Goal: Task Accomplishment & Management: Manage account settings

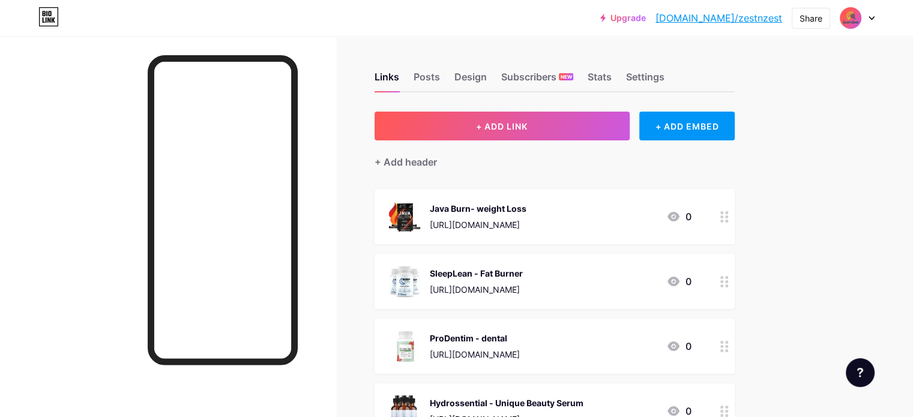
drag, startPoint x: 919, startPoint y: 141, endPoint x: 884, endPoint y: 139, distance: 35.5
click at [884, 139] on html "Upgrade [DOMAIN_NAME]/zestnz... [DOMAIN_NAME]/zestnzest Share Switch accounts Z…" at bounding box center [456, 417] width 913 height 834
click at [727, 122] on div "+ ADD EMBED" at bounding box center [686, 126] width 95 height 29
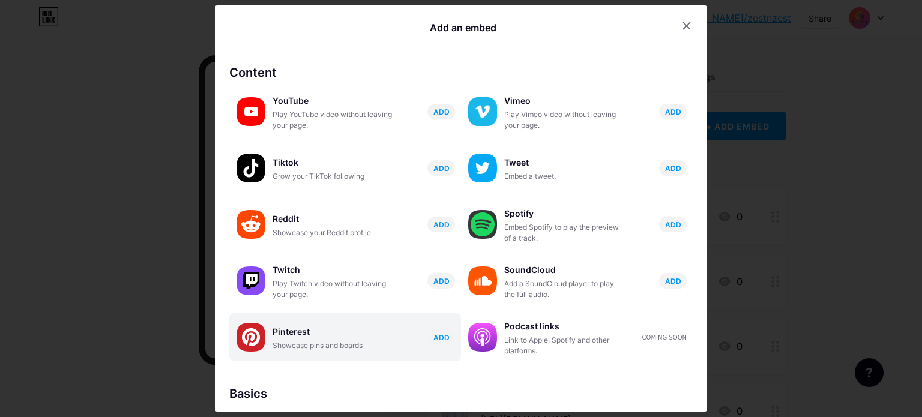
click at [397, 335] on div "Pinterest Showcase pins and boards ADD" at bounding box center [366, 337] width 188 height 28
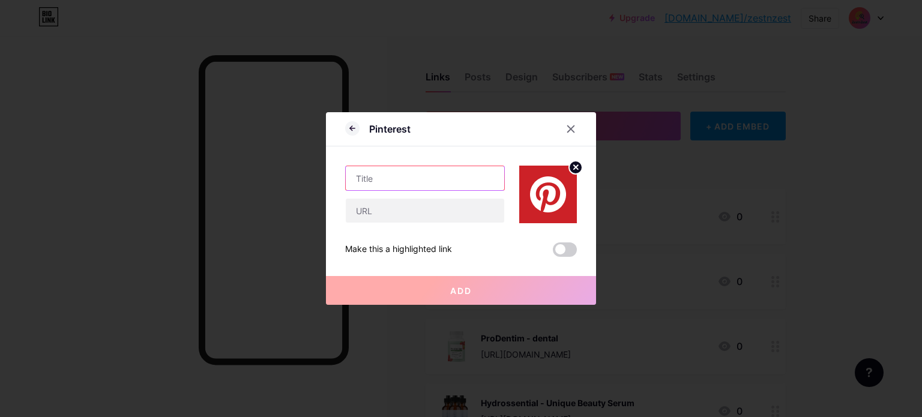
click at [433, 177] on input "text" at bounding box center [425, 178] width 158 height 24
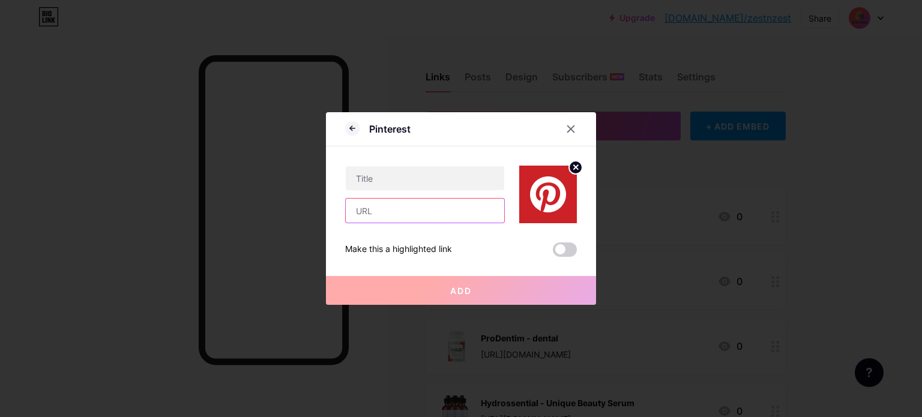
click at [413, 216] on input "text" at bounding box center [425, 211] width 158 height 24
click at [357, 264] on div "Add" at bounding box center [461, 281] width 270 height 48
click at [563, 123] on div at bounding box center [571, 129] width 22 height 22
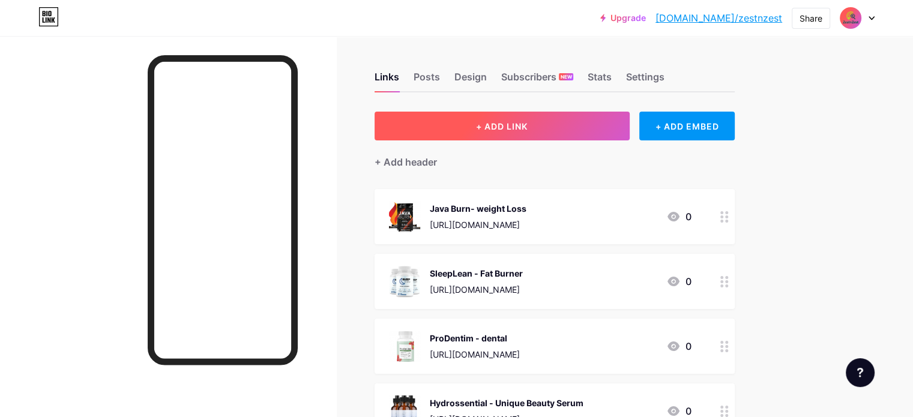
click at [593, 116] on button "+ ADD LINK" at bounding box center [501, 126] width 255 height 29
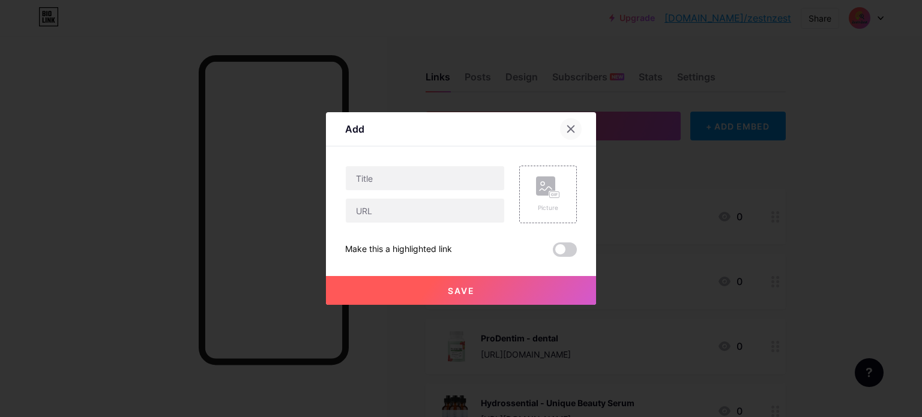
click at [571, 126] on icon at bounding box center [571, 129] width 10 height 10
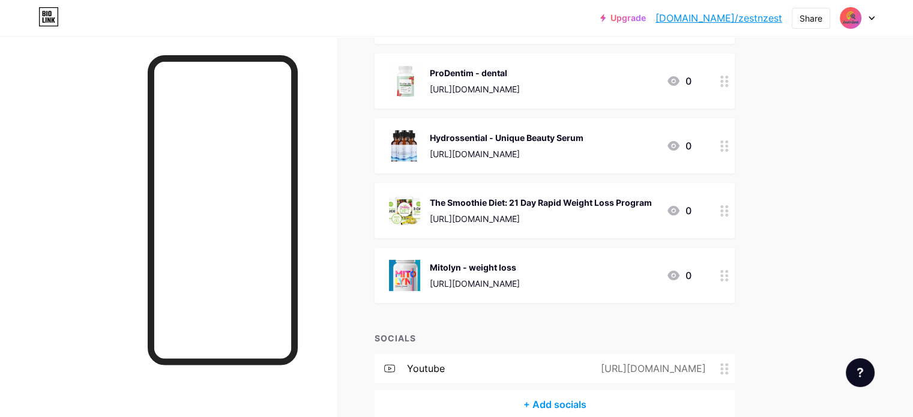
scroll to position [262, 0]
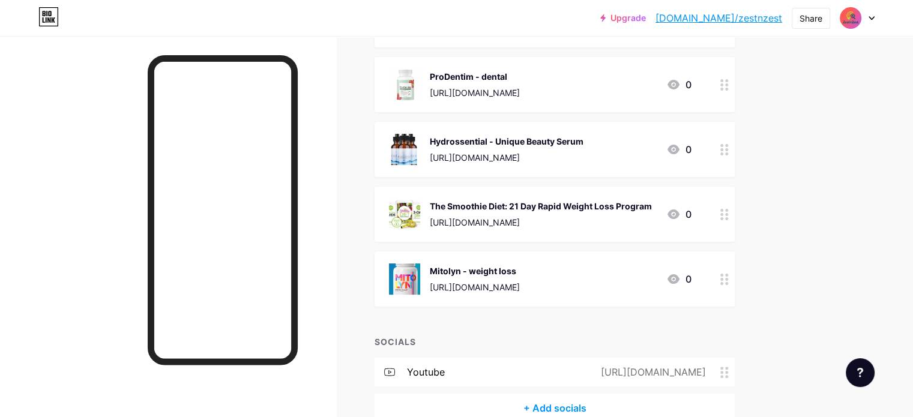
click at [723, 217] on circle at bounding box center [721, 218] width 3 height 3
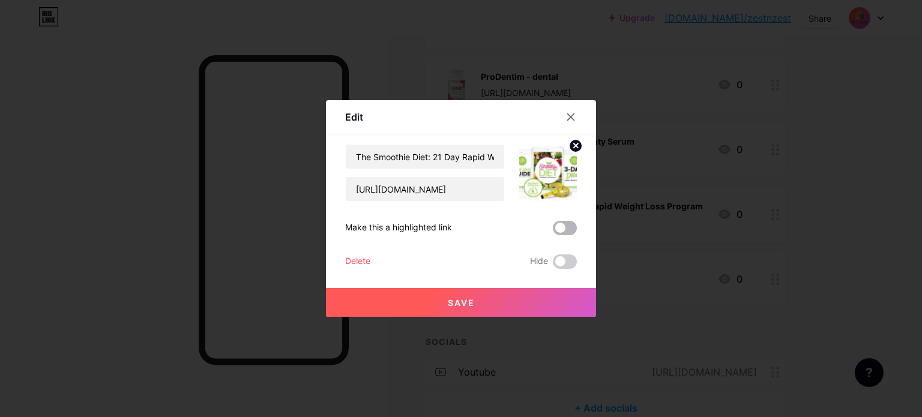
click at [559, 224] on span at bounding box center [565, 228] width 24 height 14
click at [553, 231] on input "checkbox" at bounding box center [553, 231] width 0 height 0
click at [448, 299] on span "Save" at bounding box center [461, 303] width 27 height 10
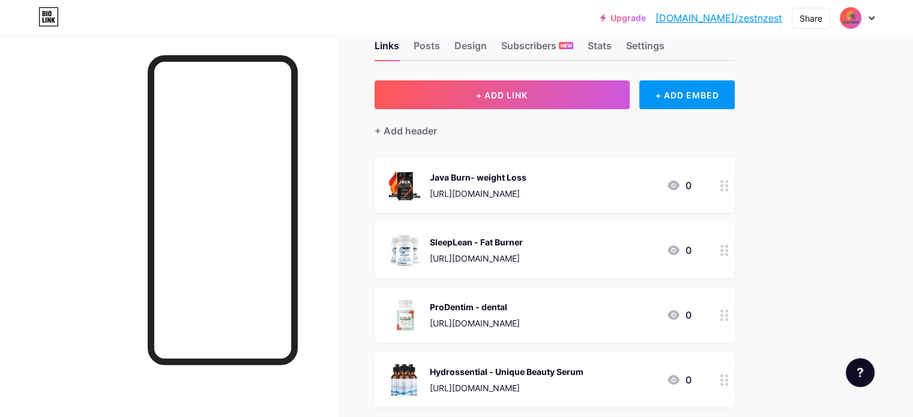
scroll to position [26, 0]
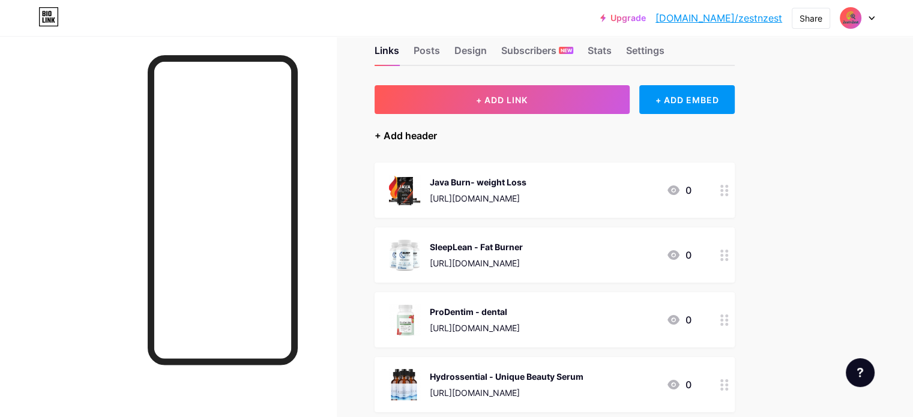
click at [437, 134] on div "+ Add header" at bounding box center [405, 135] width 62 height 14
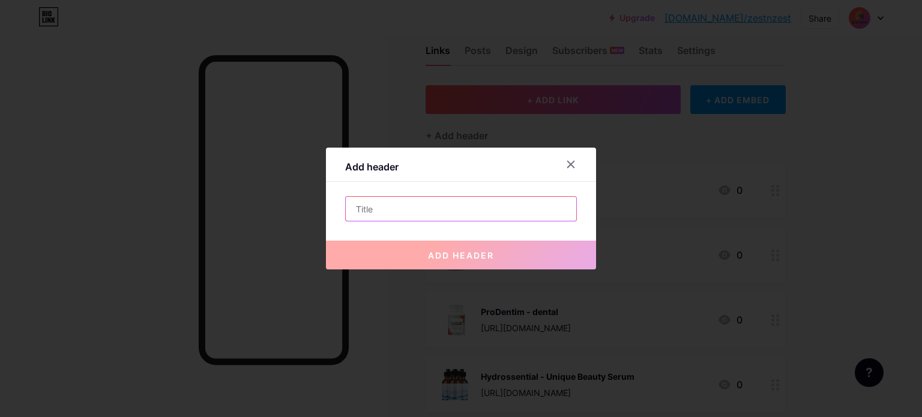
click at [446, 203] on input "text" at bounding box center [461, 209] width 230 height 24
paste input "Shop Smoothie Recipes"
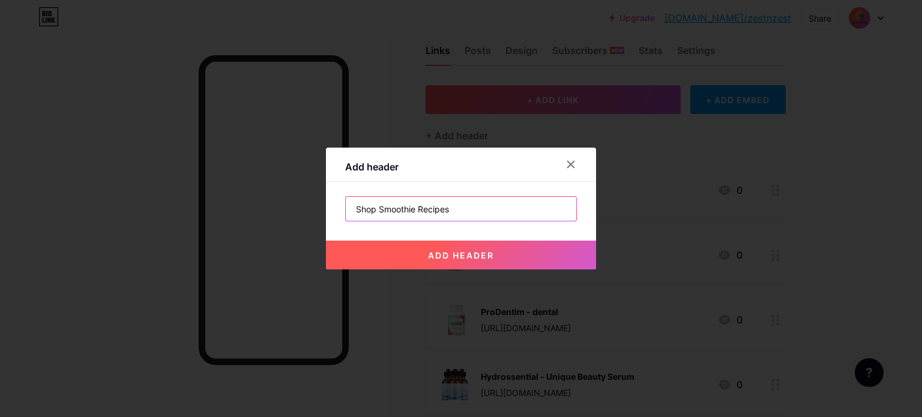
type input "Shop Smoothie Recipes"
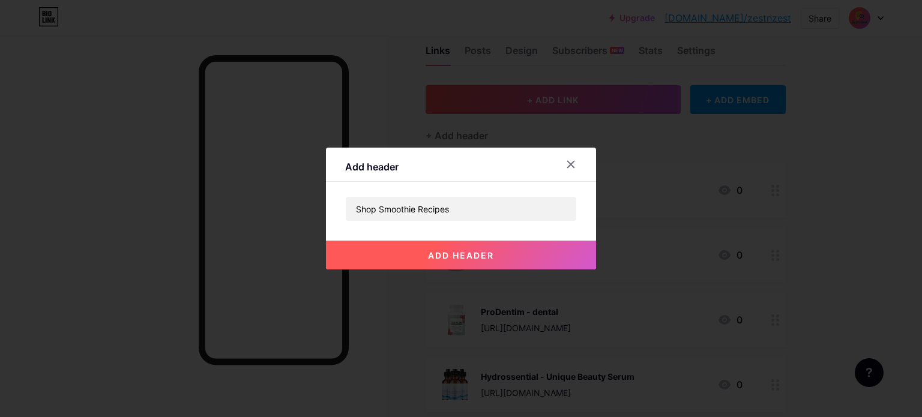
click at [413, 256] on button "add header" at bounding box center [461, 255] width 270 height 29
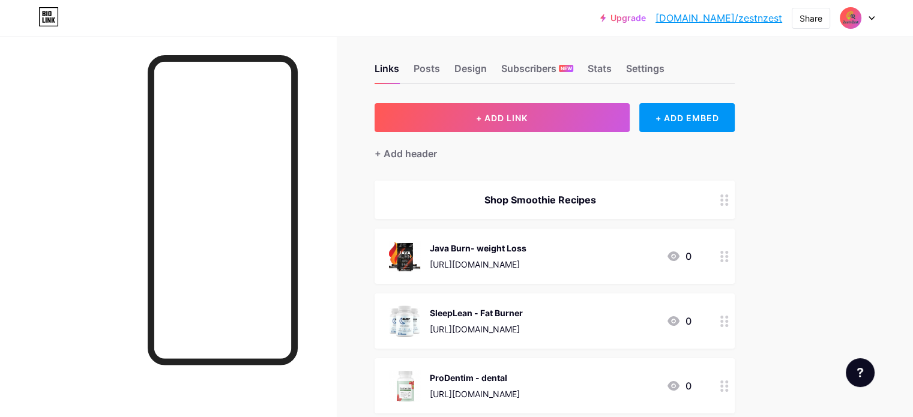
scroll to position [0, 0]
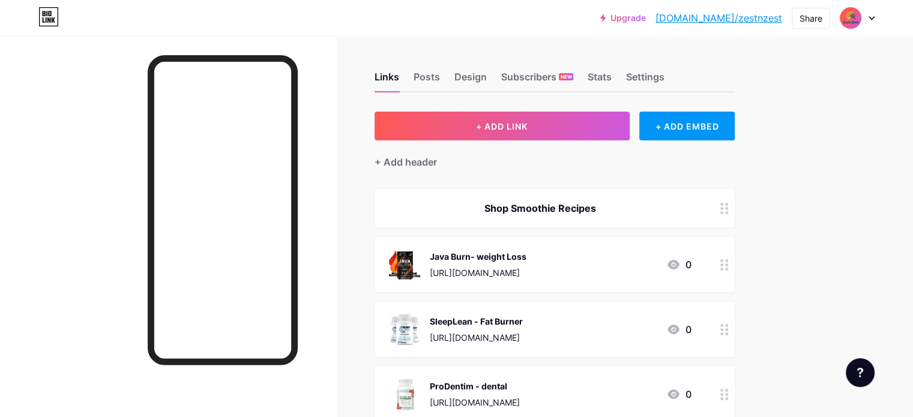
drag, startPoint x: 742, startPoint y: 215, endPoint x: 746, endPoint y: 251, distance: 36.8
click at [735, 251] on span "Shop Smoothie Recipes Java Burn- weight Loss [URL][DOMAIN_NAME] 0 SleepLean - F…" at bounding box center [554, 402] width 360 height 427
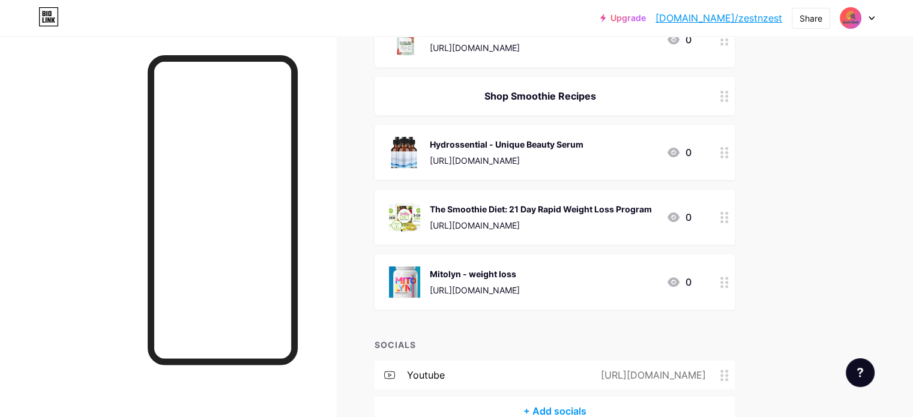
scroll to position [307, 0]
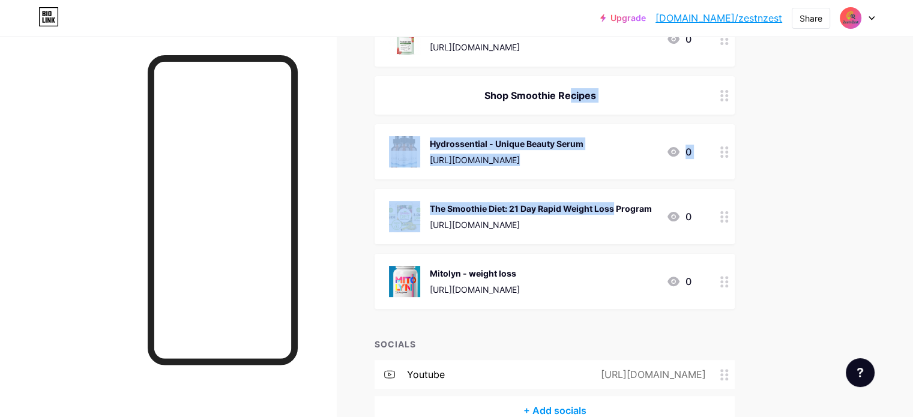
drag, startPoint x: 604, startPoint y: 95, endPoint x: 608, endPoint y: 188, distance: 92.5
click at [608, 188] on span "Java Burn- weight Loss [URL][DOMAIN_NAME] 0 SleepLean - Fat Burner [URL][DOMAIN…" at bounding box center [554, 95] width 360 height 427
click at [845, 124] on div "Upgrade [DOMAIN_NAME]/zestnz... [DOMAIN_NAME]/zestnzest Share Switch accounts Z…" at bounding box center [456, 89] width 913 height 792
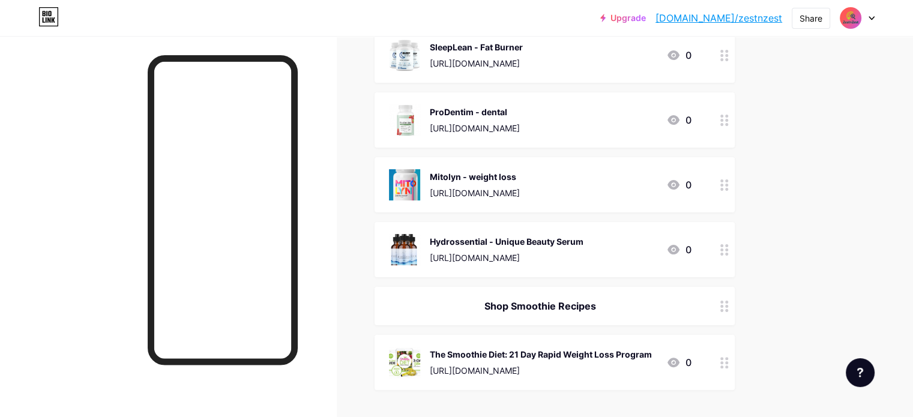
scroll to position [218, 0]
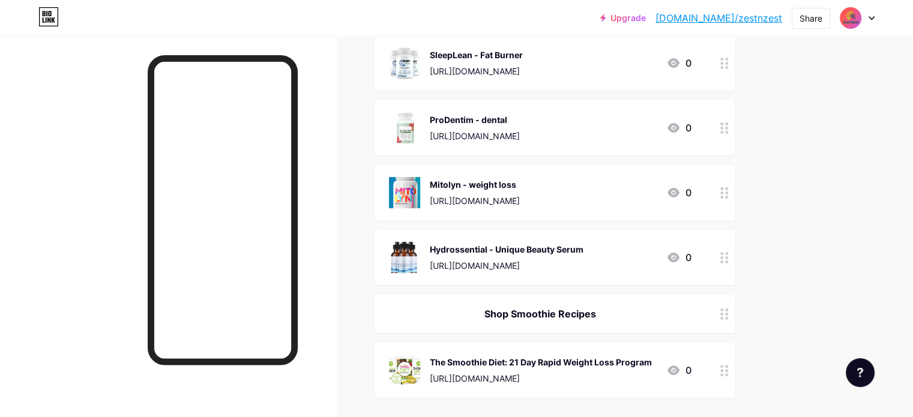
click at [691, 316] on div "Shop Smoothie Recipes" at bounding box center [540, 314] width 302 height 14
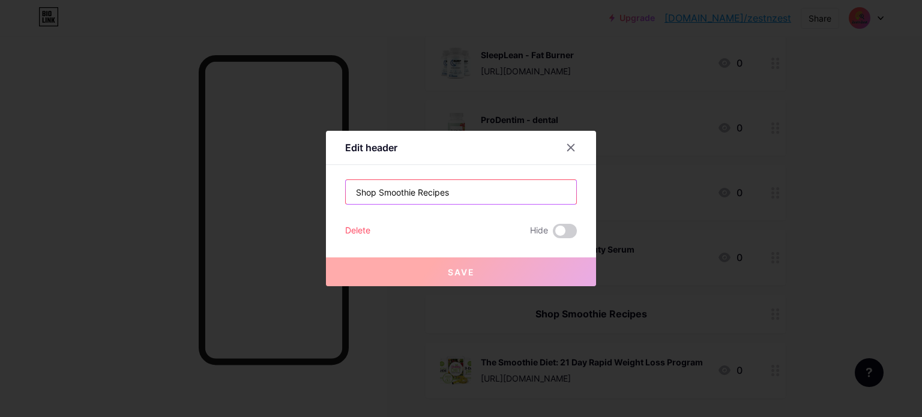
click at [466, 193] on input "Shop Smoothie Recipes" at bounding box center [461, 192] width 230 height 24
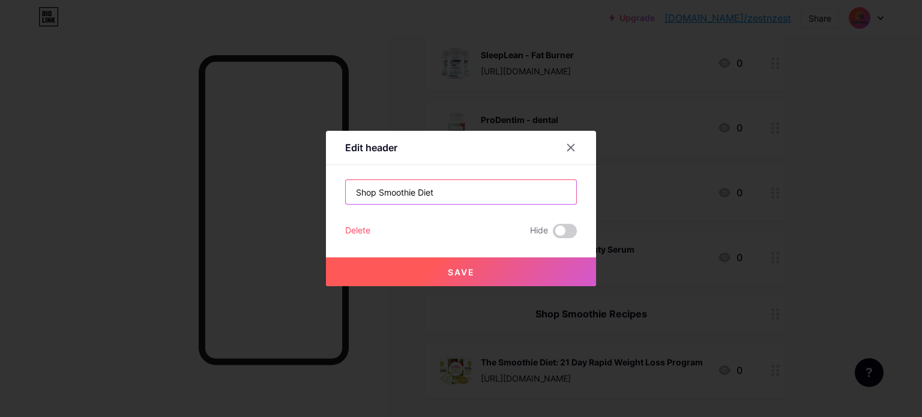
type input "Shop Smoothie Diet"
click at [463, 152] on div "Edit header" at bounding box center [461, 151] width 270 height 28
click at [455, 267] on span "Save" at bounding box center [461, 272] width 27 height 10
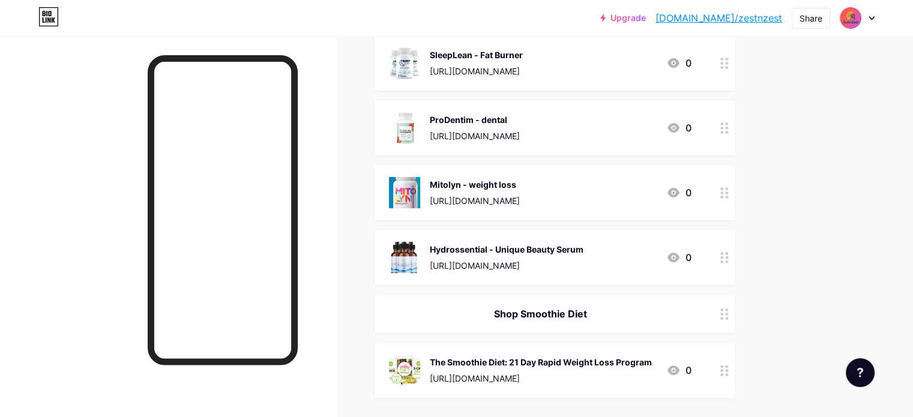
click at [652, 365] on div "The Smoothie Diet: 21 Day Rapid Weight Loss Program" at bounding box center [541, 362] width 222 height 13
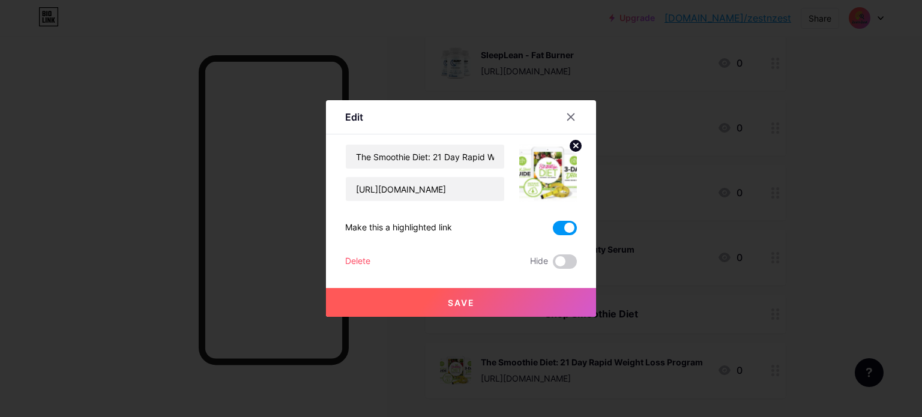
click at [563, 225] on span at bounding box center [565, 228] width 24 height 14
click at [553, 231] on input "checkbox" at bounding box center [553, 231] width 0 height 0
click at [449, 292] on button "Save" at bounding box center [461, 302] width 270 height 29
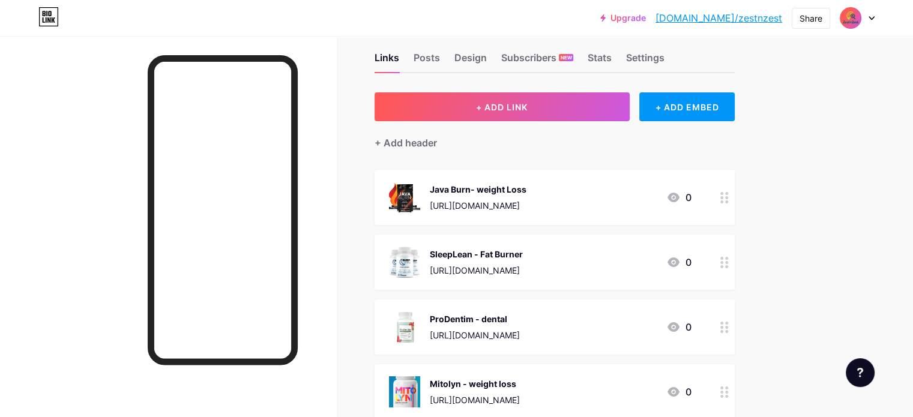
scroll to position [0, 0]
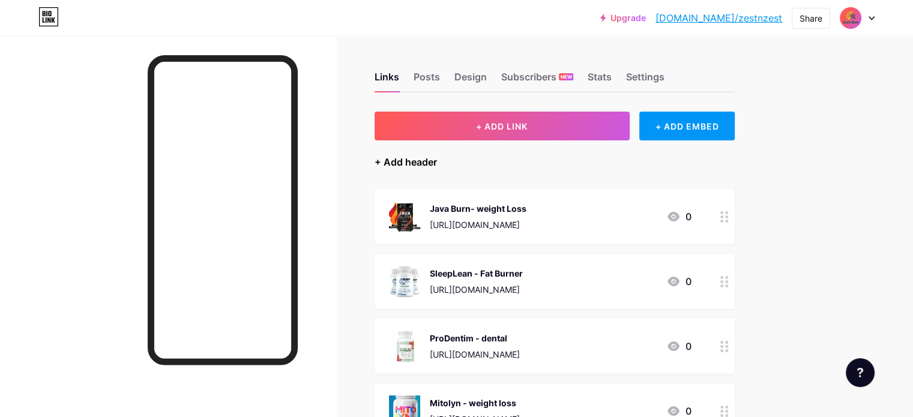
click at [437, 163] on div "+ Add header" at bounding box center [405, 162] width 62 height 14
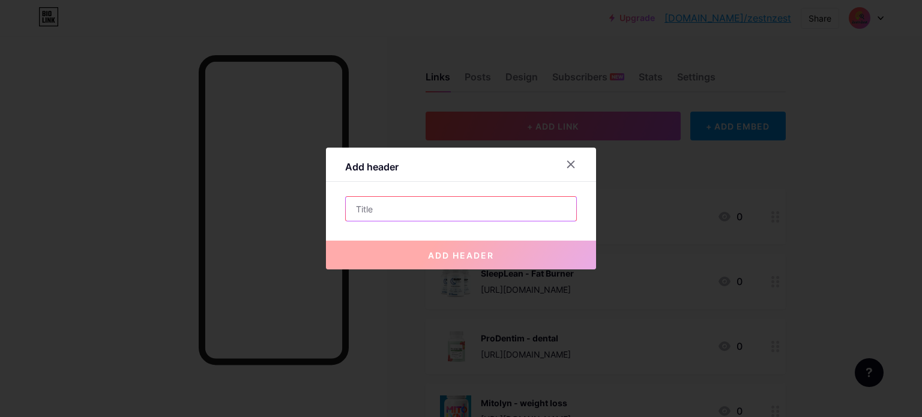
click at [401, 209] on input "text" at bounding box center [461, 209] width 230 height 24
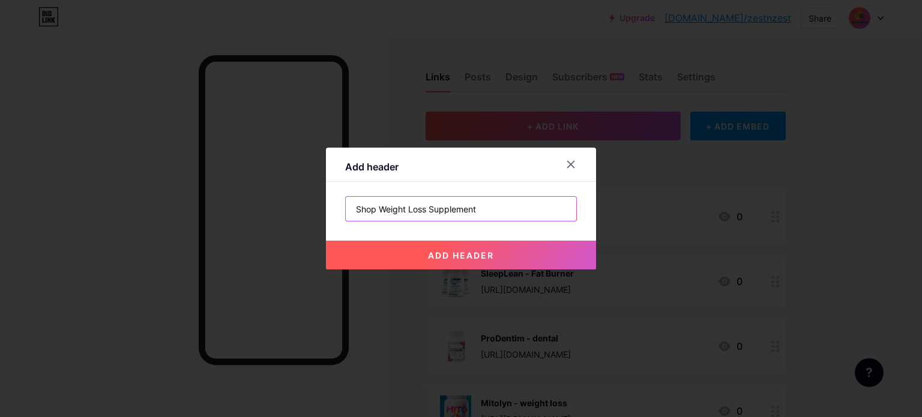
type input "Shop Weight Loss Supplement"
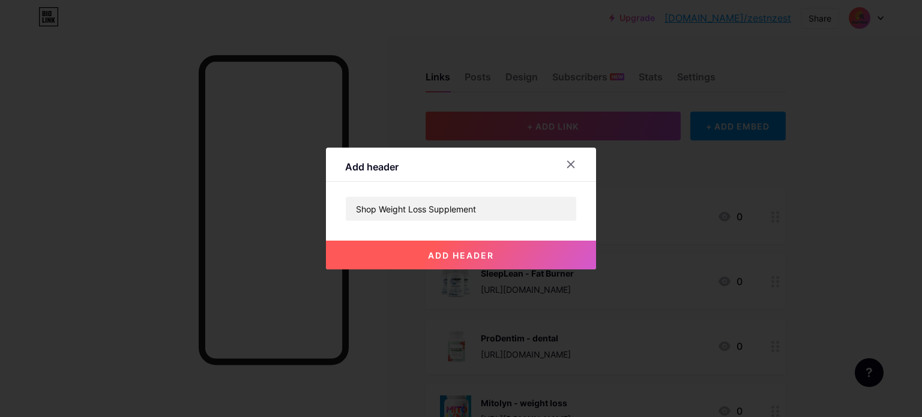
click at [410, 251] on button "add header" at bounding box center [461, 255] width 270 height 29
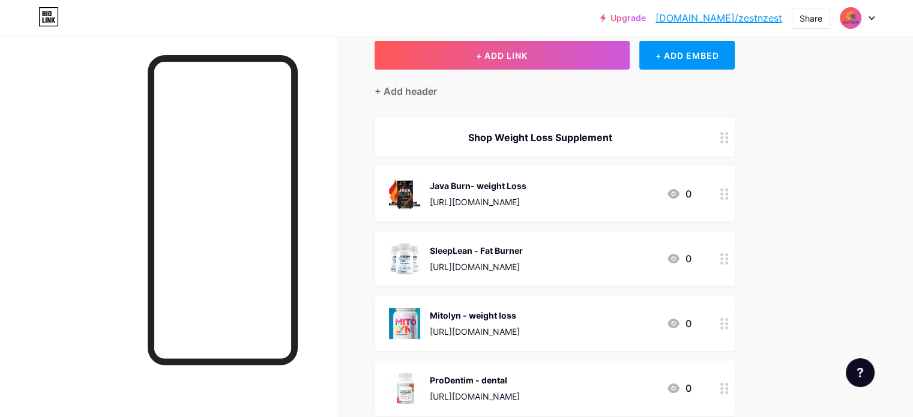
scroll to position [70, 0]
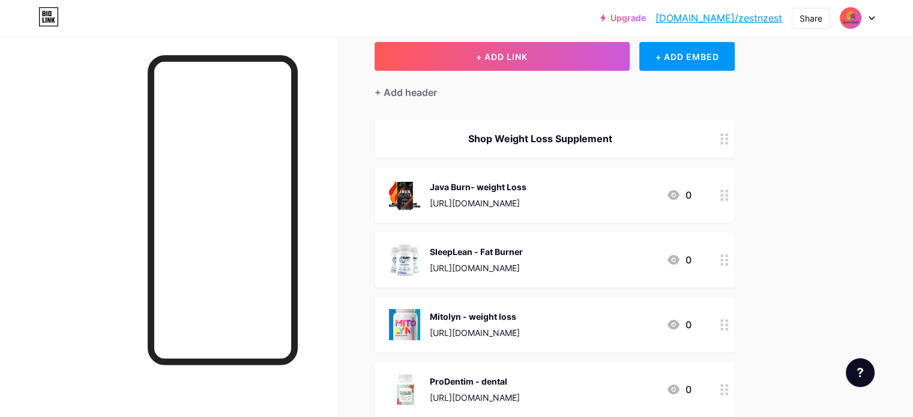
click at [580, 131] on div "Shop Weight Loss Supplement" at bounding box center [540, 138] width 302 height 14
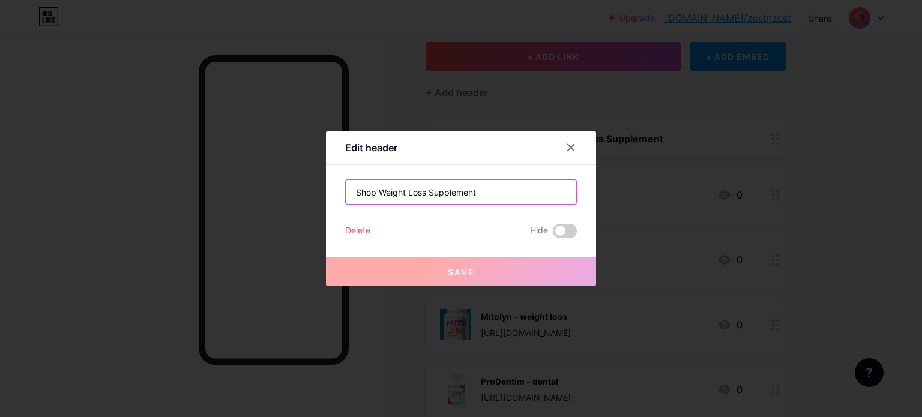
click at [375, 193] on input "Shop Weight Loss Supplement" at bounding box center [461, 192] width 230 height 24
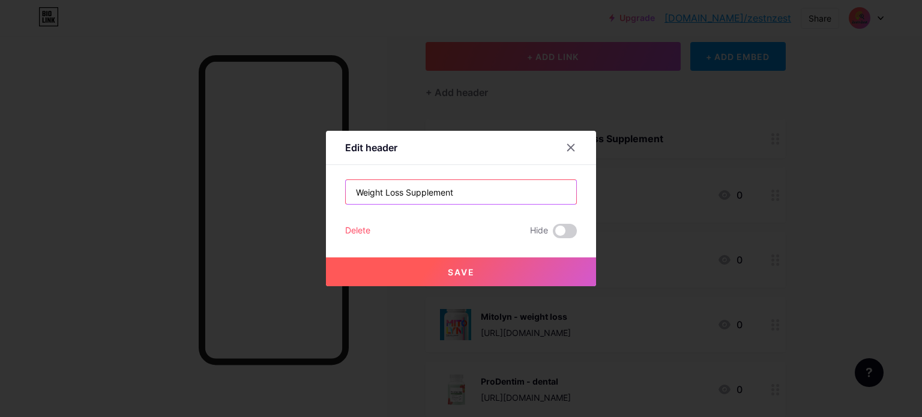
type input "Weight Loss Supplement"
click at [429, 275] on button "Save" at bounding box center [461, 271] width 270 height 29
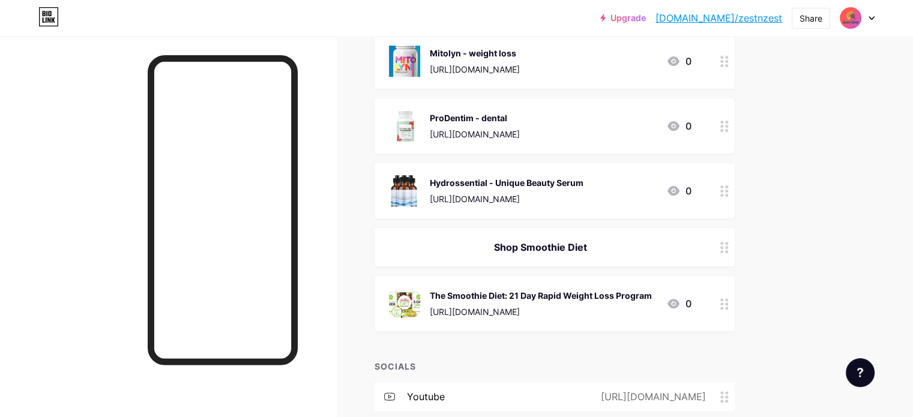
scroll to position [336, 0]
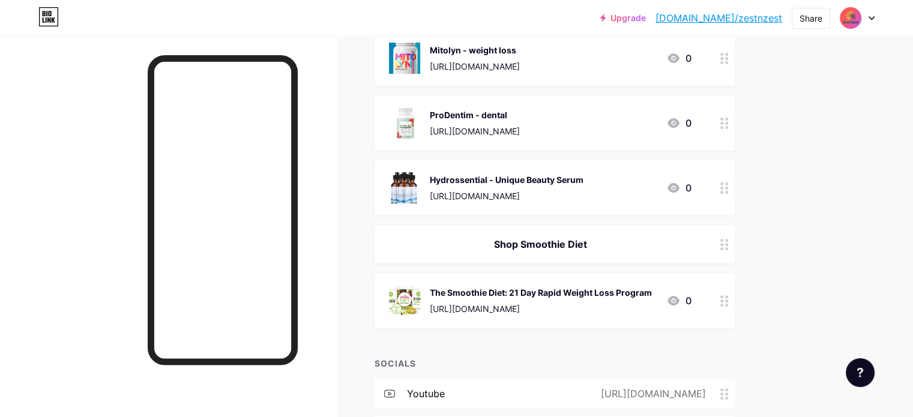
click at [609, 248] on div "Shop Smoothie Diet" at bounding box center [540, 244] width 302 height 14
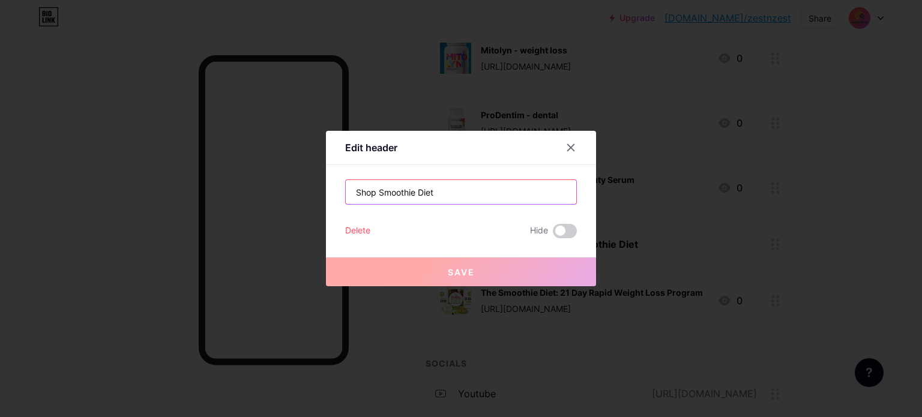
click at [374, 195] on input "Shop Smoothie Diet" at bounding box center [461, 192] width 230 height 24
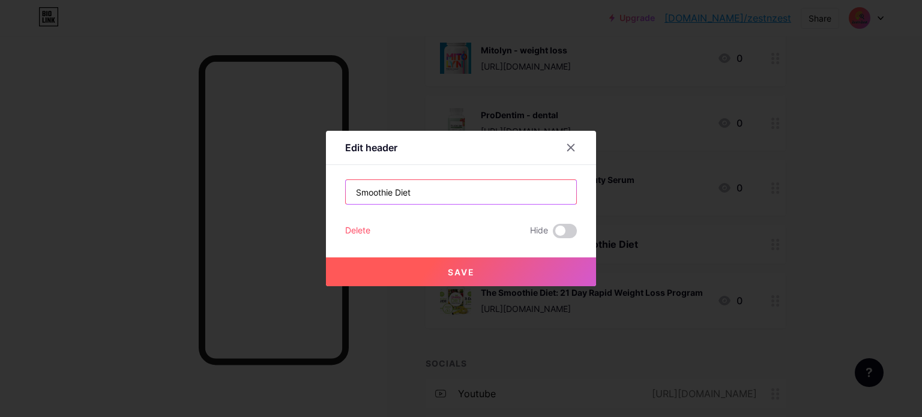
type input "Smoothie Diet"
click at [434, 268] on button "Save" at bounding box center [461, 271] width 270 height 29
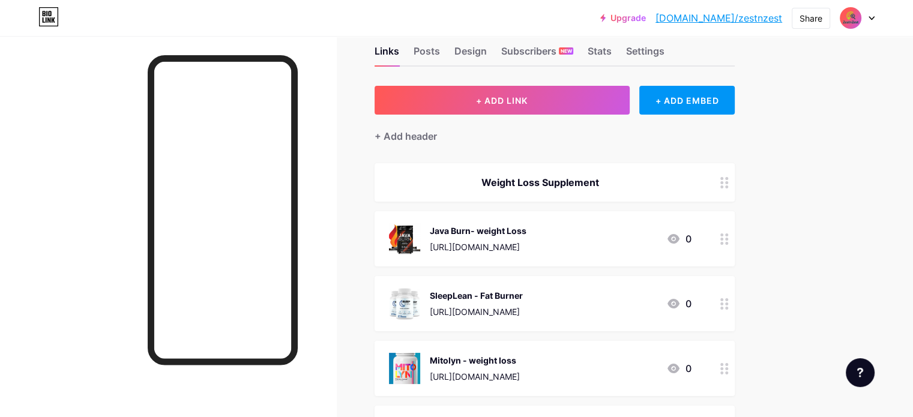
scroll to position [24, 0]
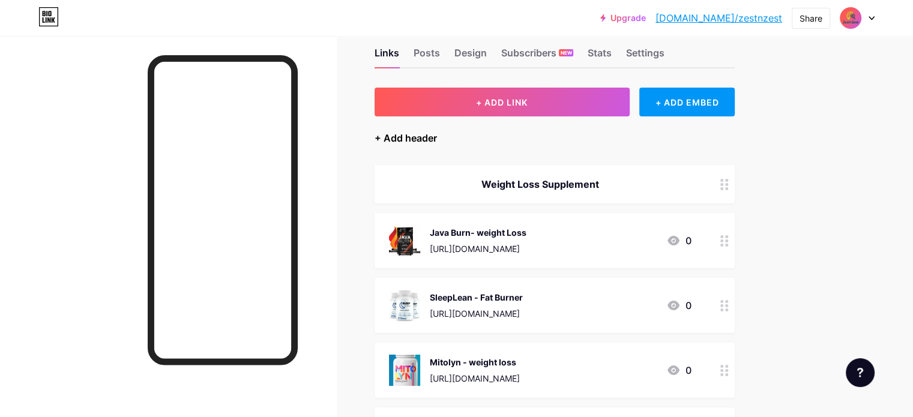
click at [437, 141] on div "+ Add header" at bounding box center [405, 138] width 62 height 14
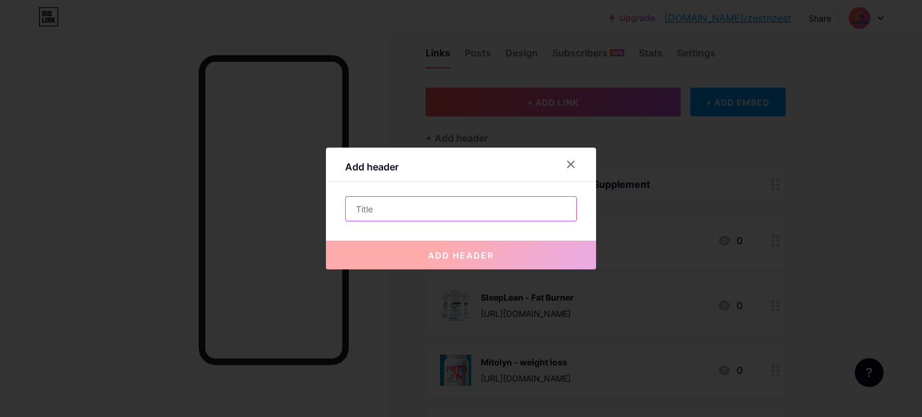
click at [395, 208] on input "text" at bounding box center [461, 209] width 230 height 24
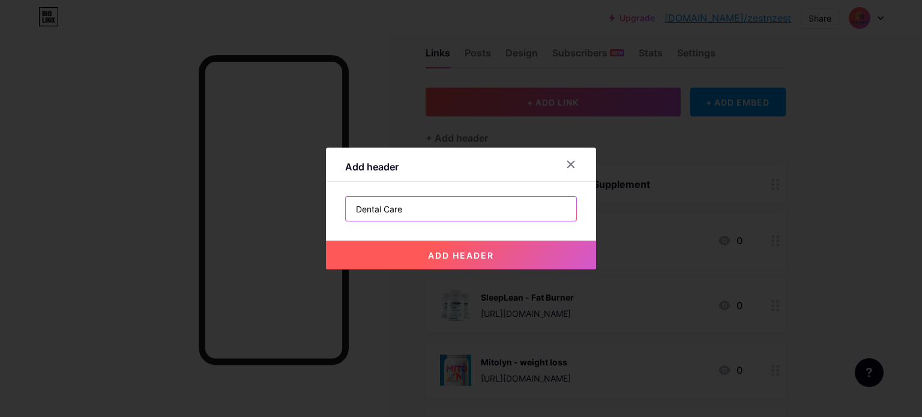
type input "Dental Care"
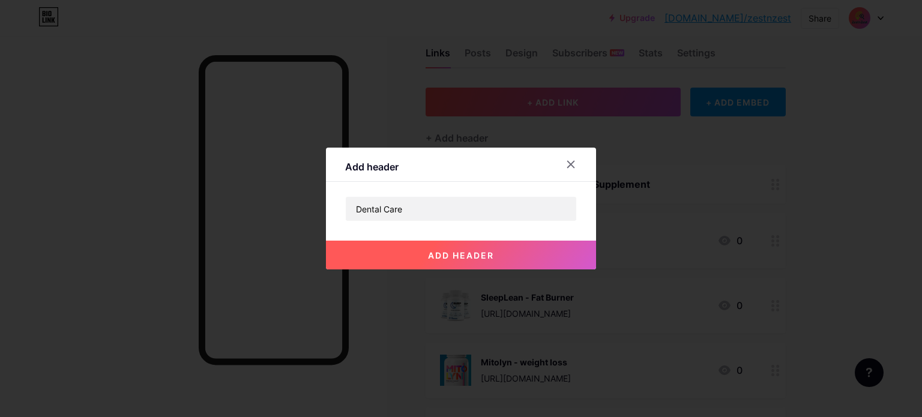
click at [408, 257] on button "add header" at bounding box center [461, 255] width 270 height 29
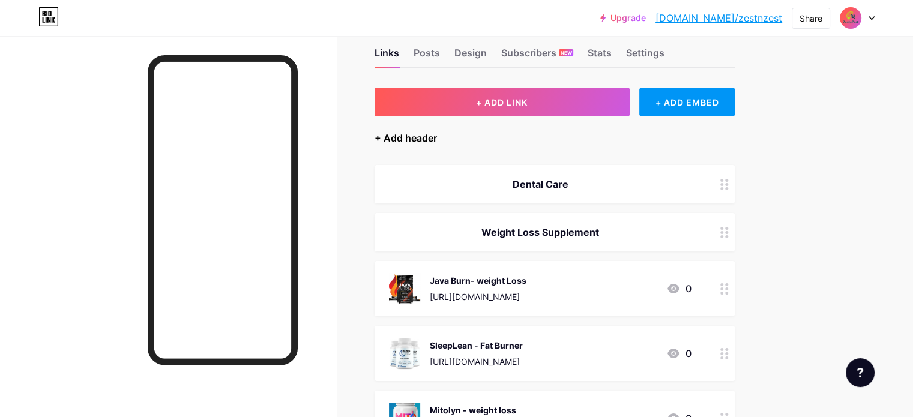
click at [437, 139] on div "+ Add header" at bounding box center [405, 138] width 62 height 14
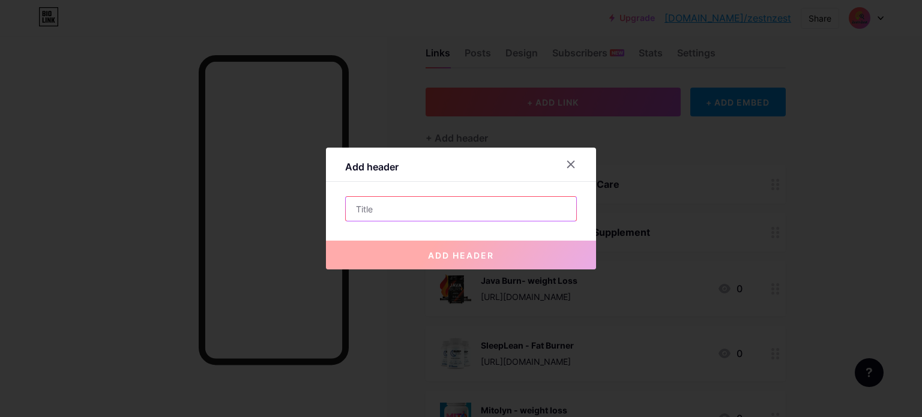
click at [405, 215] on input "text" at bounding box center [461, 209] width 230 height 24
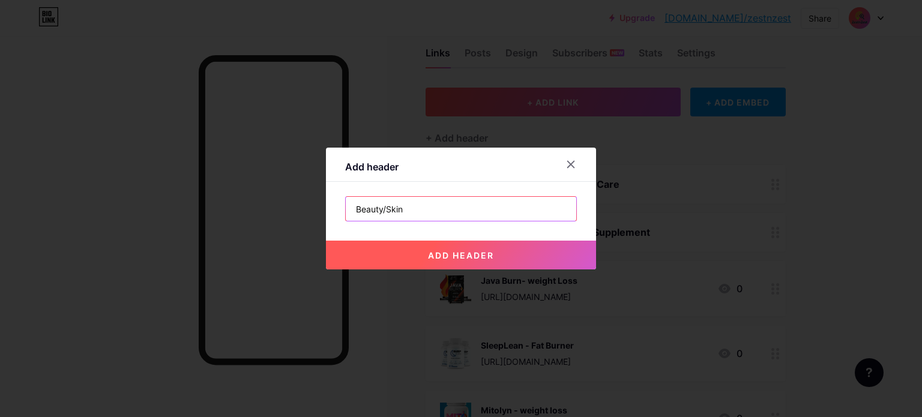
type input "Beauty/Skin"
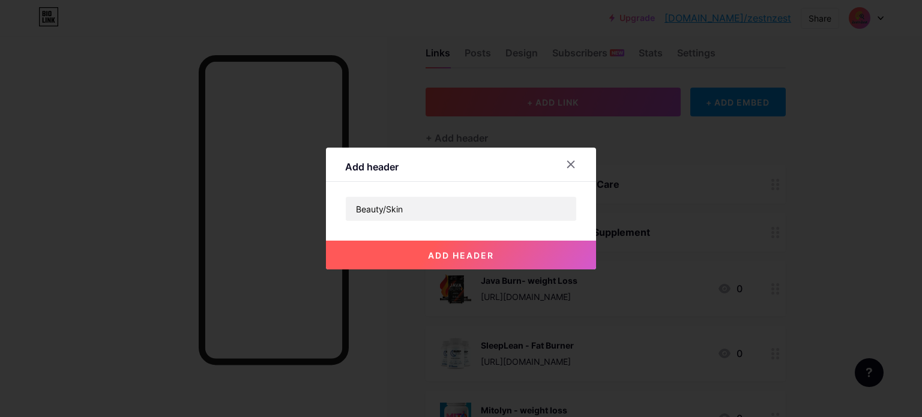
click at [394, 262] on button "add header" at bounding box center [461, 255] width 270 height 29
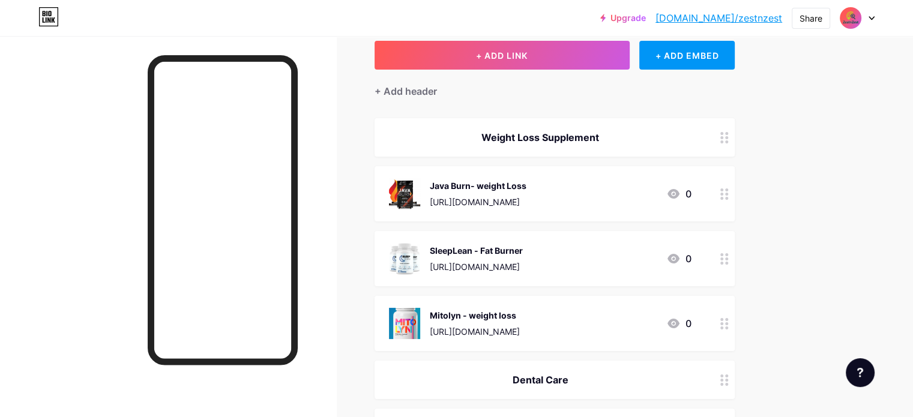
scroll to position [0, 0]
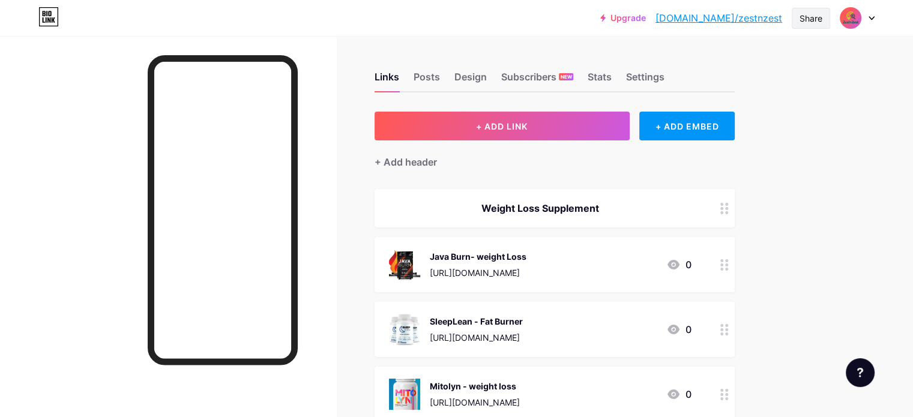
click at [806, 21] on div "Share" at bounding box center [810, 18] width 23 height 13
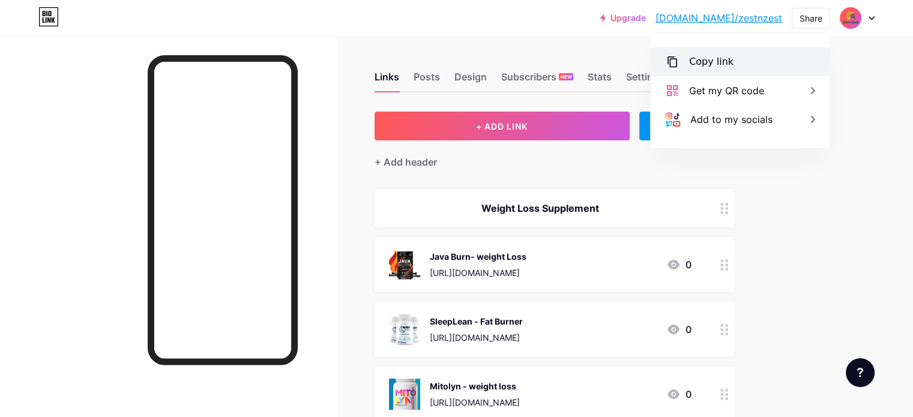
click at [706, 57] on div "Copy link" at bounding box center [711, 62] width 44 height 14
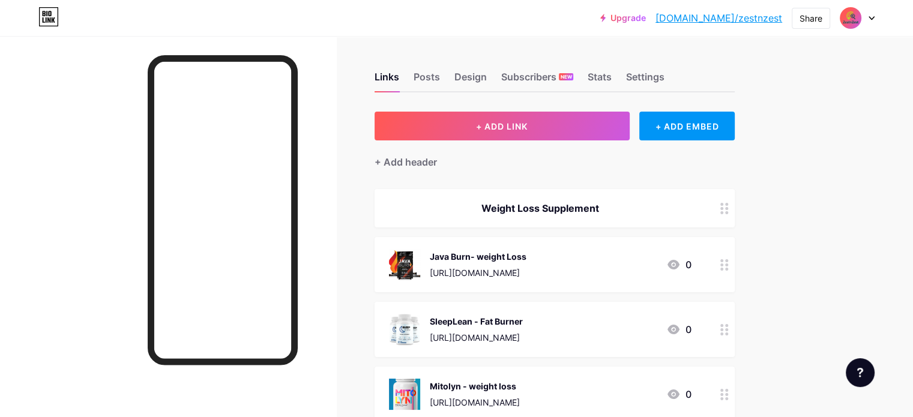
click at [350, 36] on div "Upgrade [DOMAIN_NAME]/zestnz... [DOMAIN_NAME]/zestnzest Share Switch accounts Z…" at bounding box center [456, 18] width 913 height 37
